Goal: Information Seeking & Learning: Learn about a topic

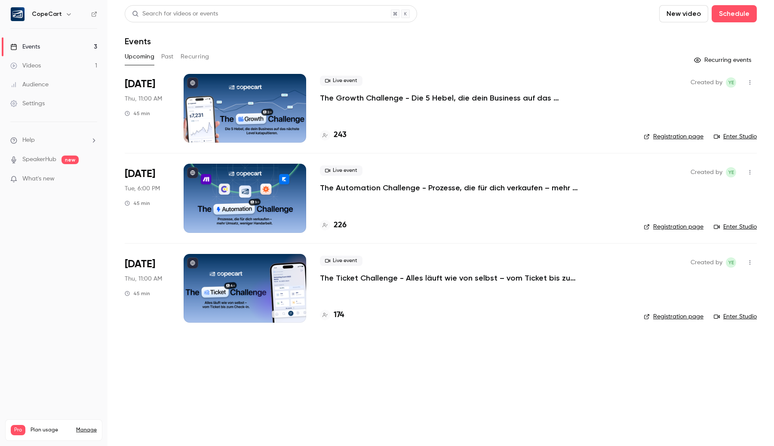
click at [47, 62] on link "Videos 1" at bounding box center [54, 65] width 108 height 19
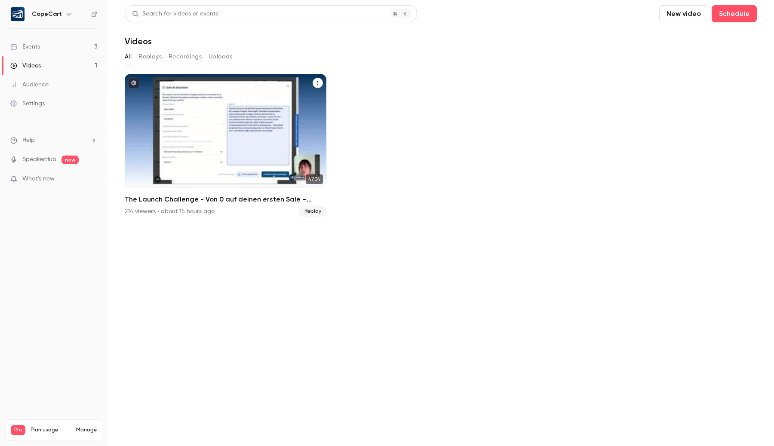
click at [177, 110] on div "The Launch Challenge - Von 0 auf deinen ersten Sale – schneller als gedacht" at bounding box center [226, 131] width 202 height 114
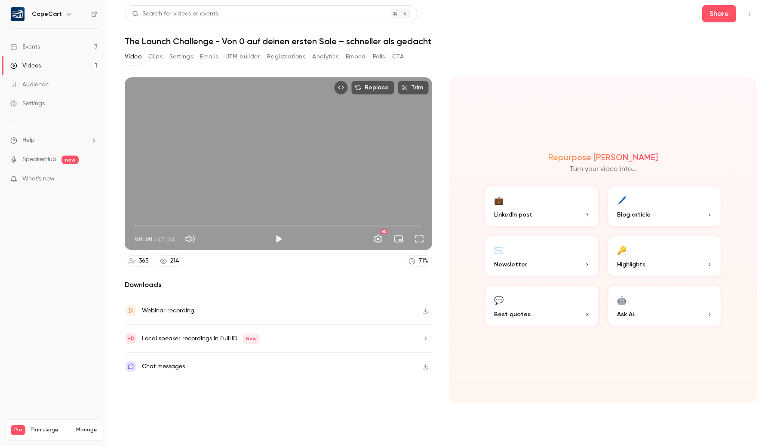
click at [274, 55] on button "Registrations" at bounding box center [286, 57] width 38 height 14
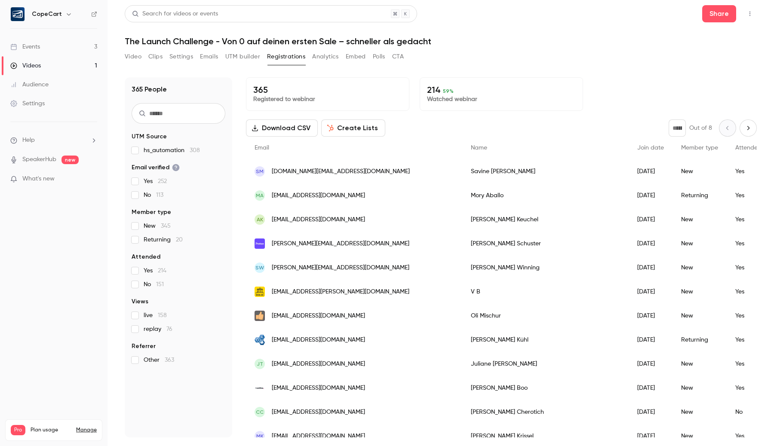
click at [328, 49] on div "Search for videos or events Share The Launch Challenge - Von 0 auf deinen erste…" at bounding box center [441, 223] width 632 height 436
click at [324, 52] on button "Analytics" at bounding box center [325, 57] width 27 height 14
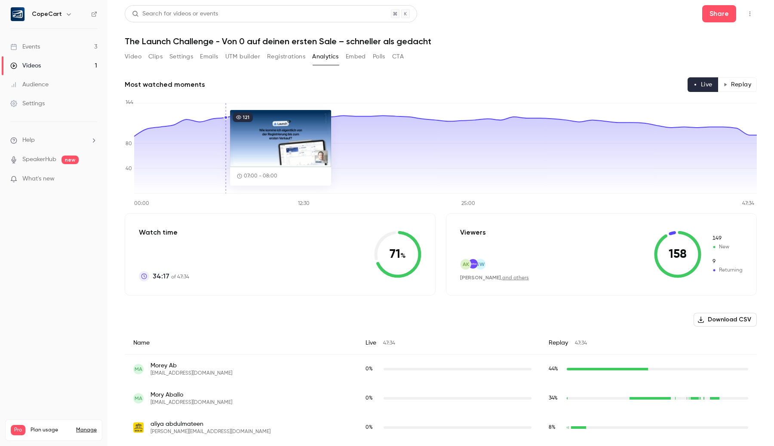
click at [728, 84] on button "Replay" at bounding box center [737, 84] width 39 height 15
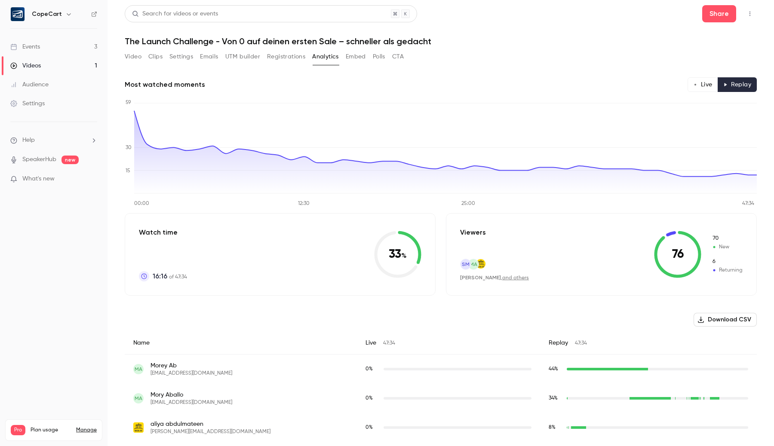
click at [707, 87] on button "Live" at bounding box center [703, 84] width 31 height 15
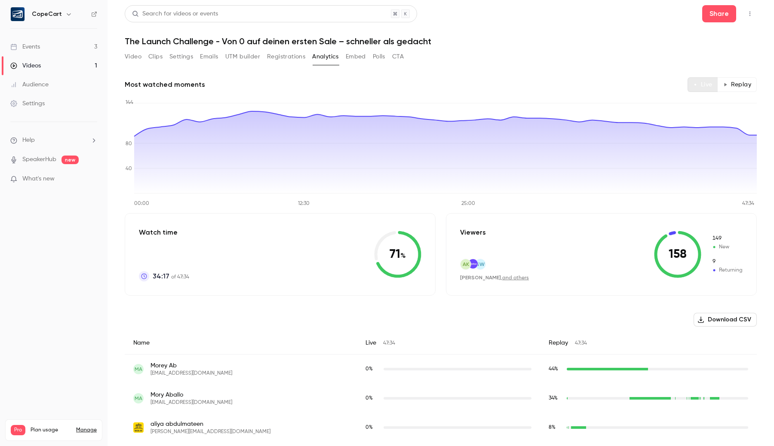
type button "live"
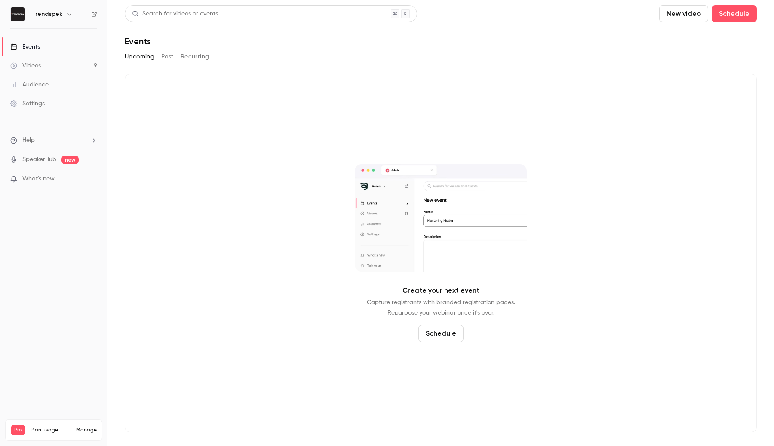
click at [69, 59] on link "Videos 9" at bounding box center [54, 65] width 108 height 19
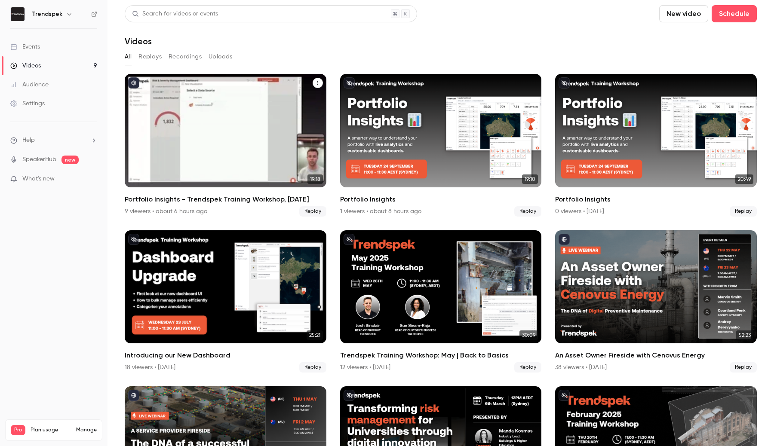
click at [280, 136] on div "Portfolio Insights - Trendspek Training Workshop, Oct 1st" at bounding box center [226, 131] width 202 height 114
